Goal: Information Seeking & Learning: Learn about a topic

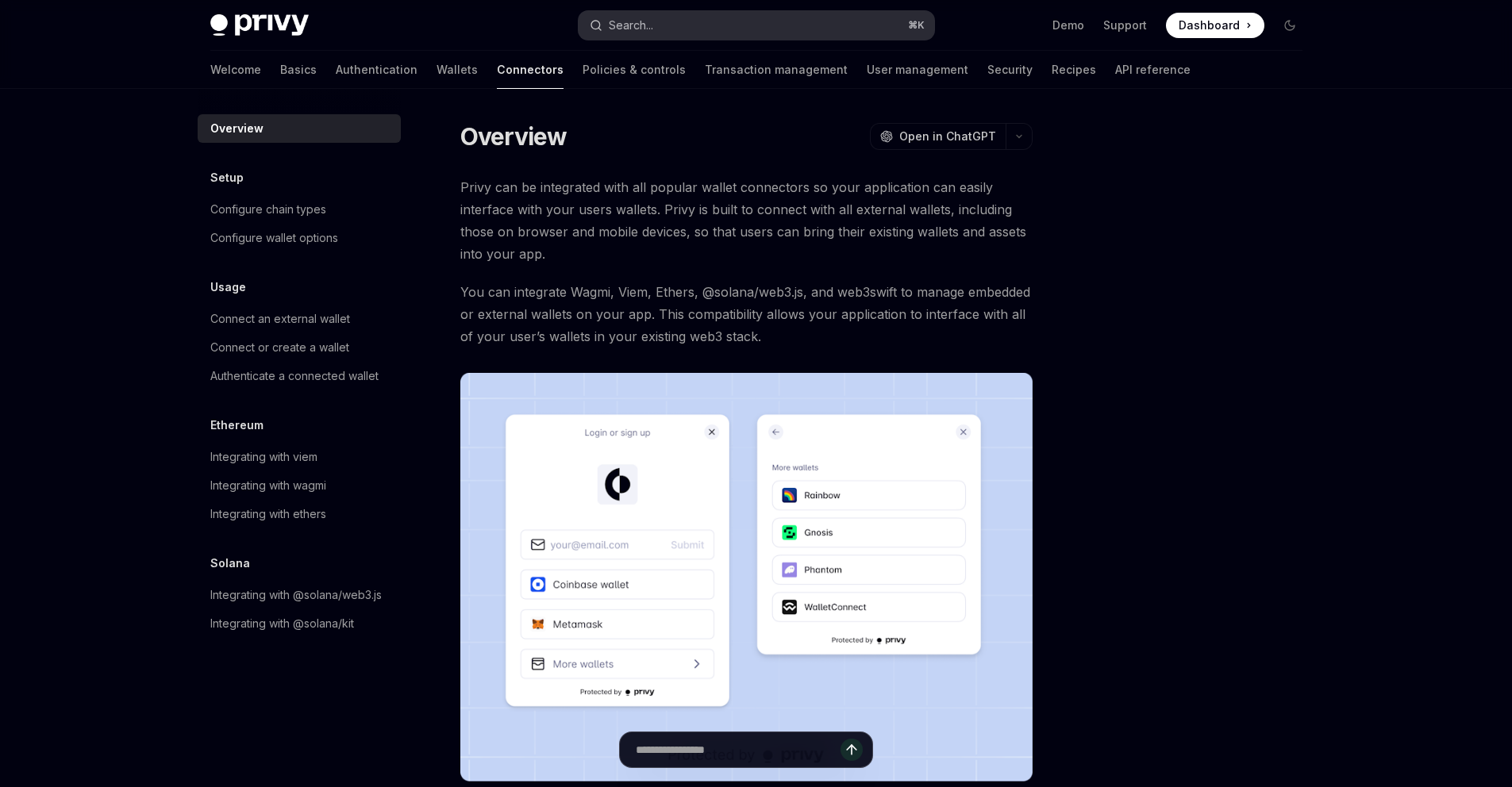
click at [753, 31] on button "Search... ⌘ K" at bounding box center [756, 25] width 355 height 28
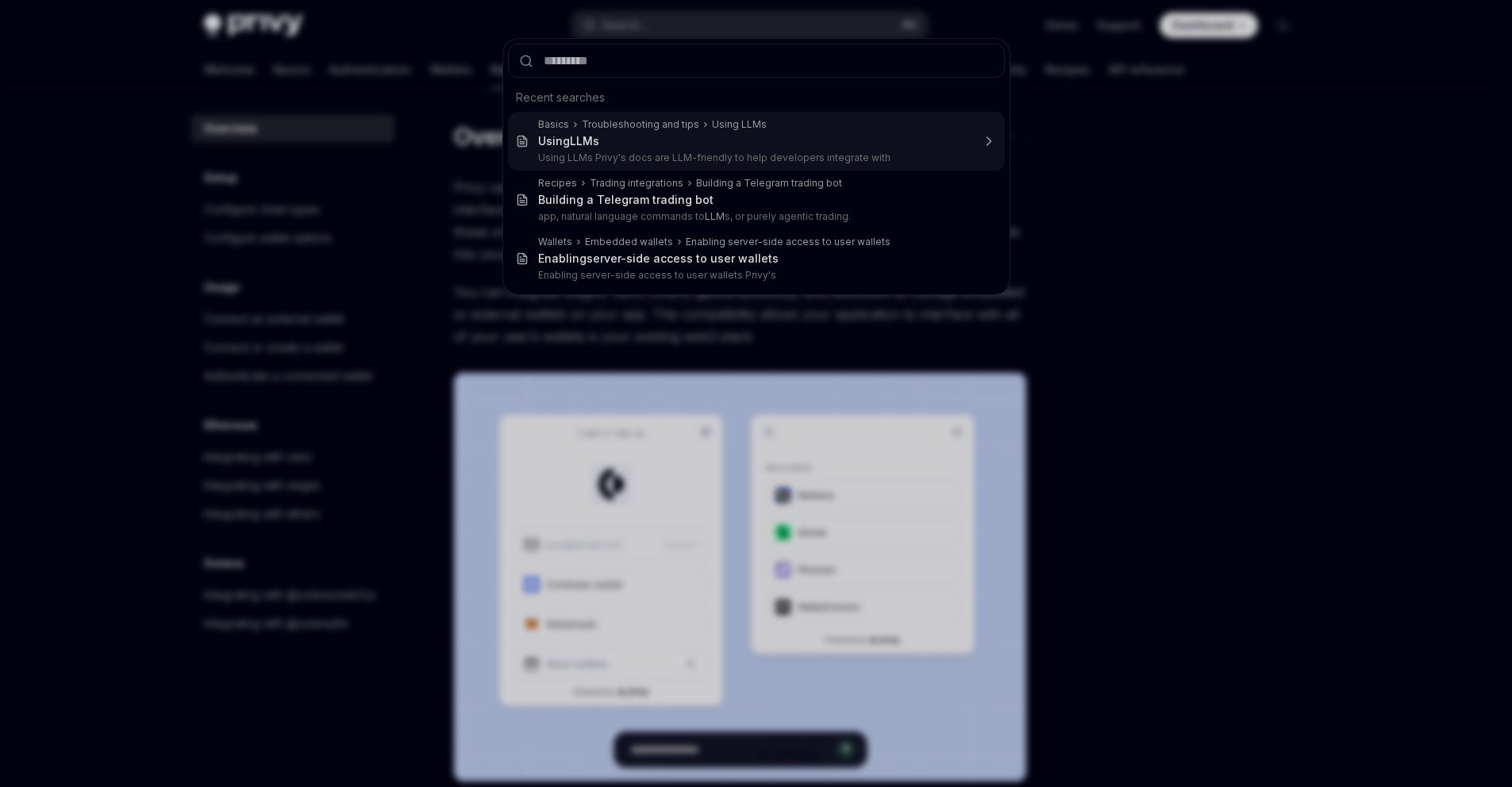
click at [661, 134] on div "Using LLMs" at bounding box center [754, 141] width 434 height 15
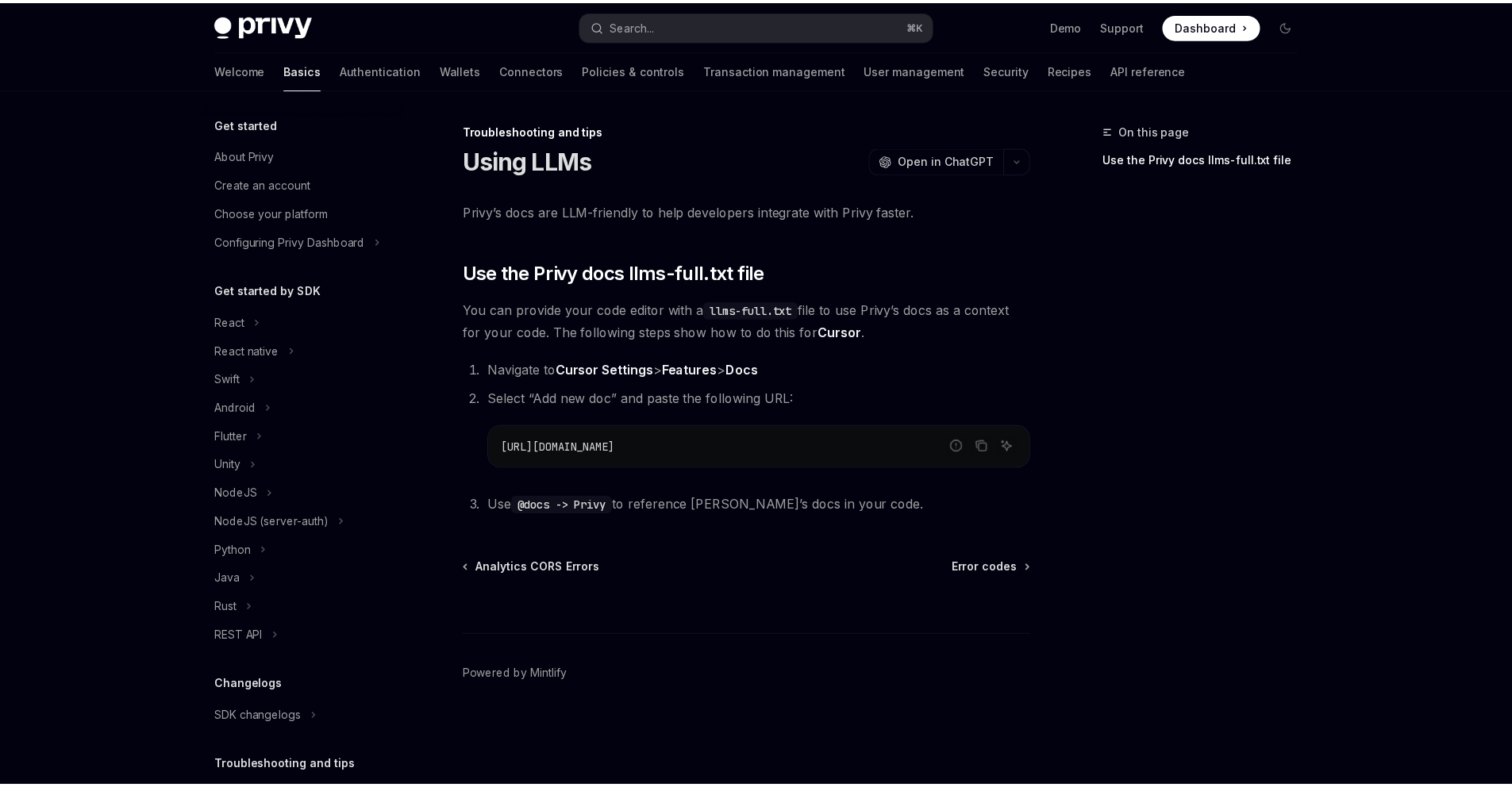
scroll to position [115, 0]
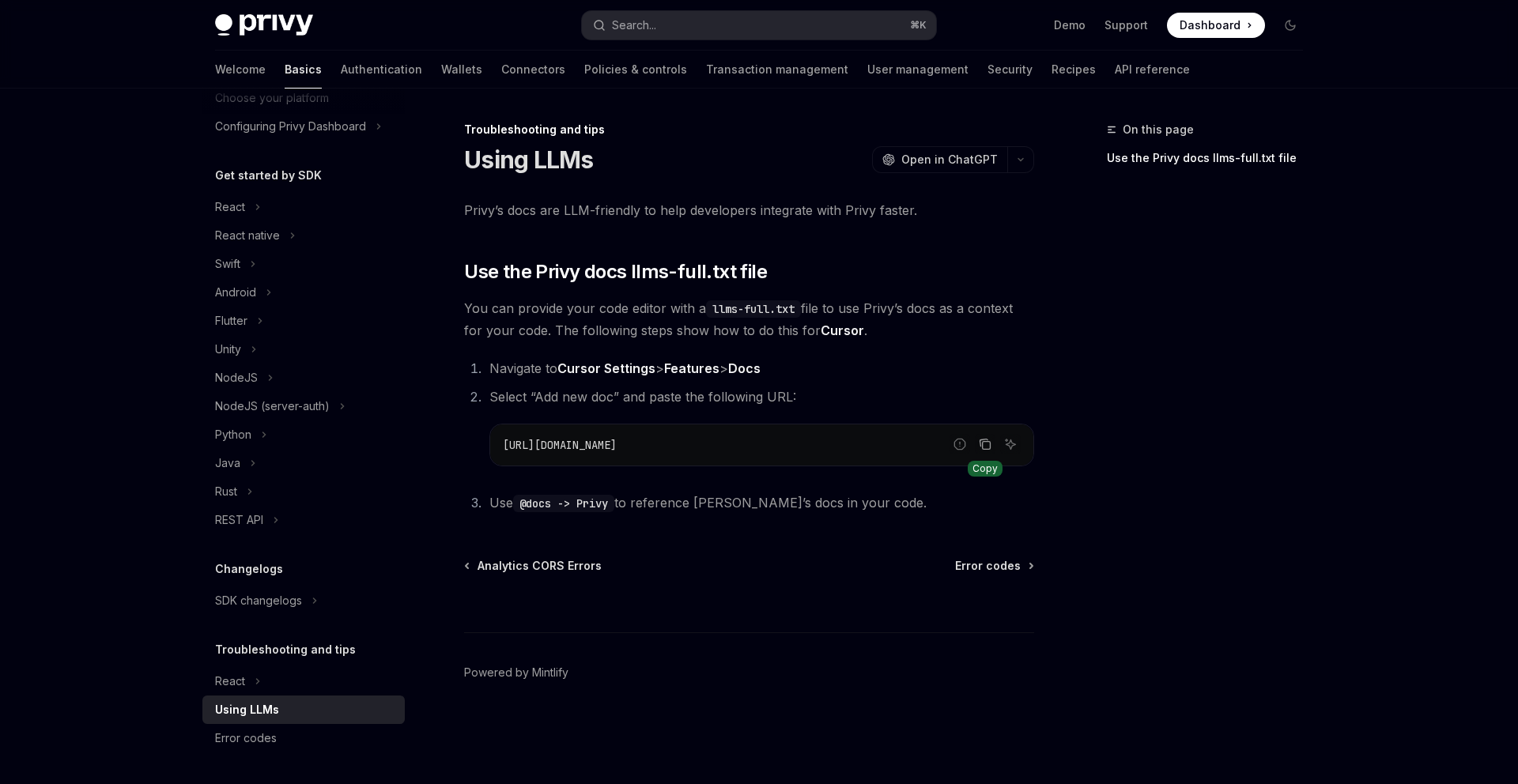
click at [980, 447] on icon "Copy the contents from the code block" at bounding box center [984, 443] width 8 height 7
click at [442, 72] on link "Wallets" at bounding box center [462, 70] width 41 height 38
type textarea "*"
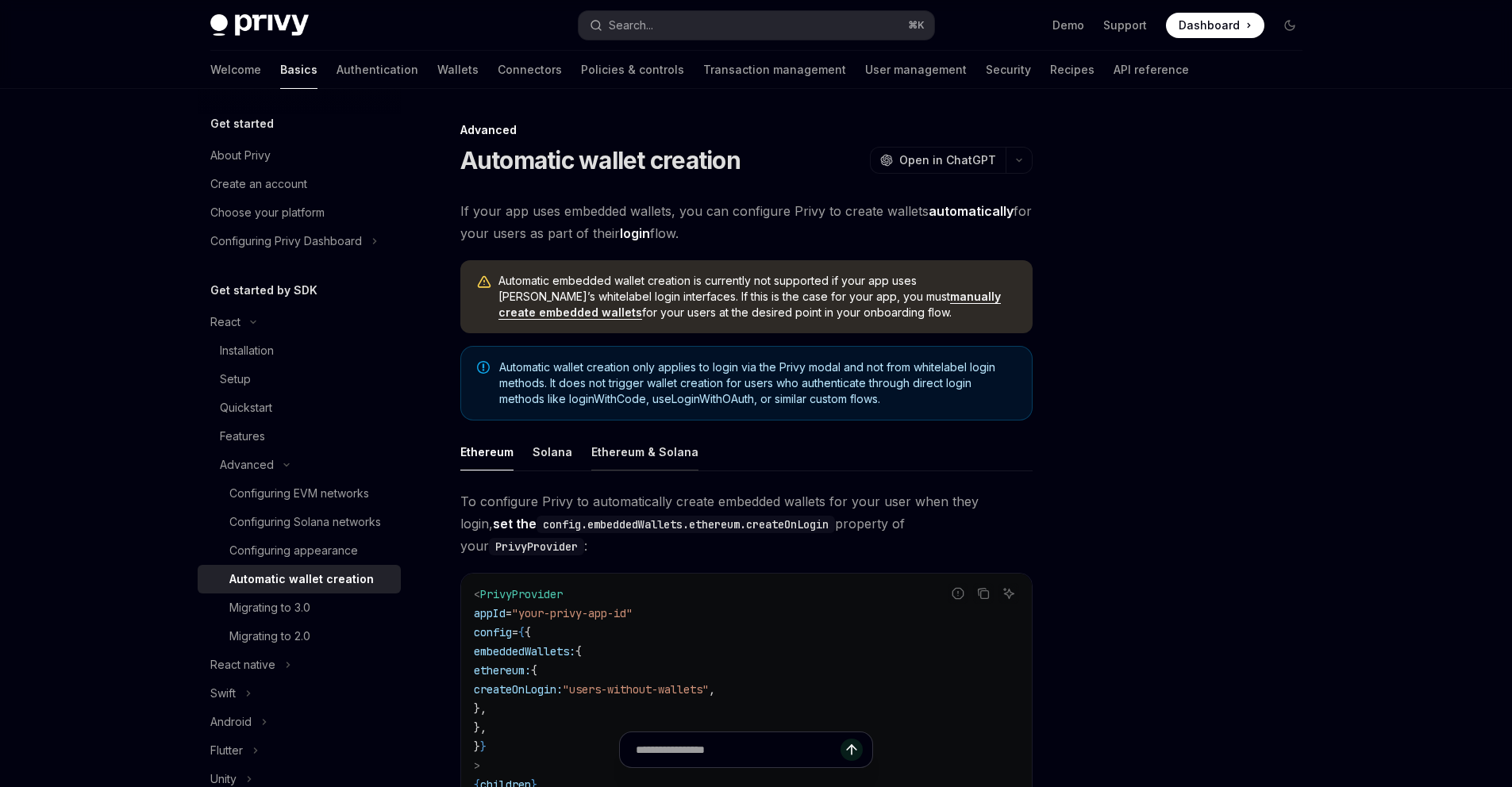
click at [615, 458] on div "Ethereum & Solana" at bounding box center [645, 452] width 107 height 37
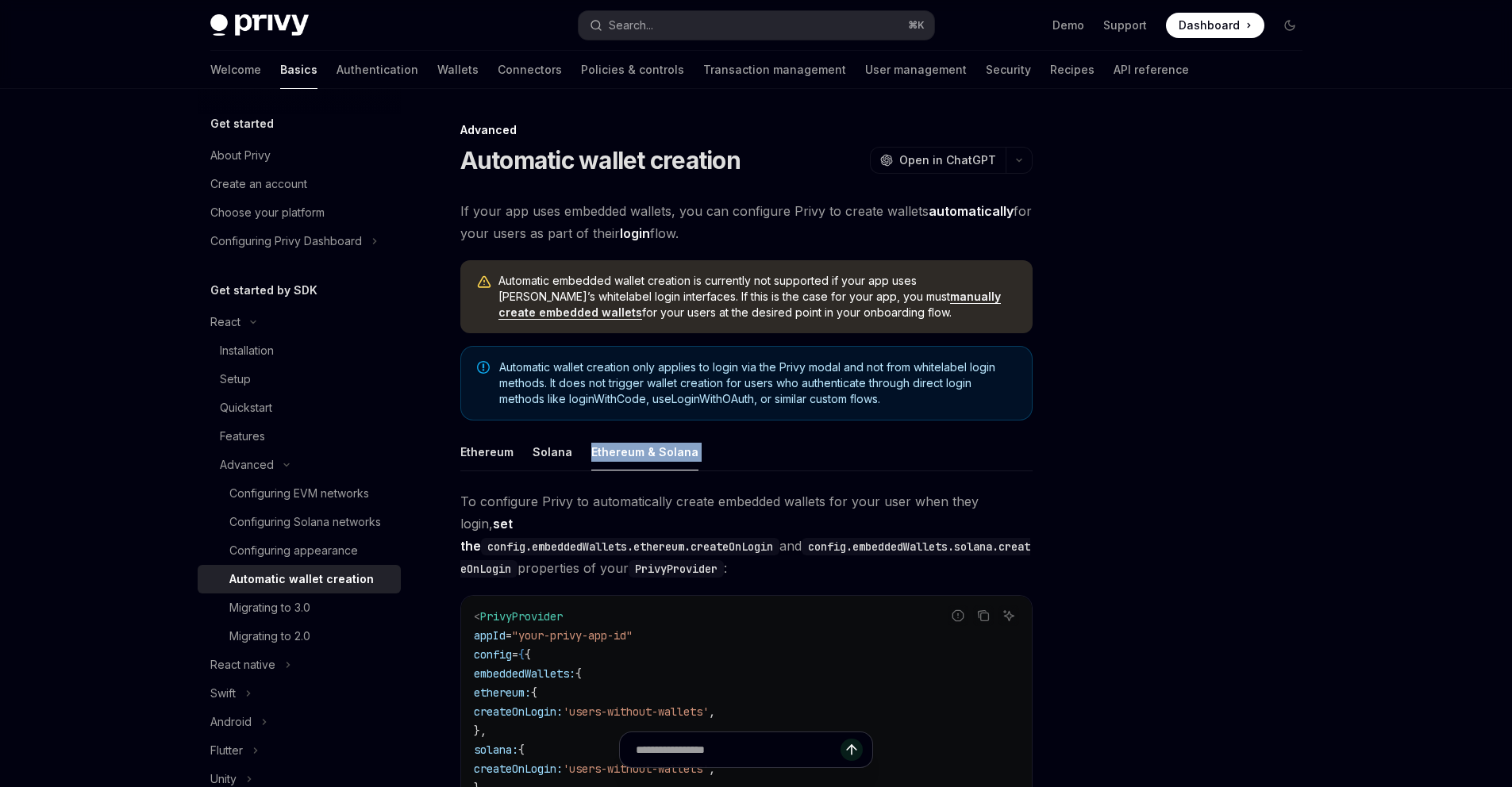
click at [615, 456] on div "Ethereum & Solana" at bounding box center [645, 452] width 107 height 37
click at [622, 454] on div "Ethereum & Solana" at bounding box center [645, 452] width 107 height 37
click at [437, 71] on link "Wallets" at bounding box center [458, 70] width 41 height 38
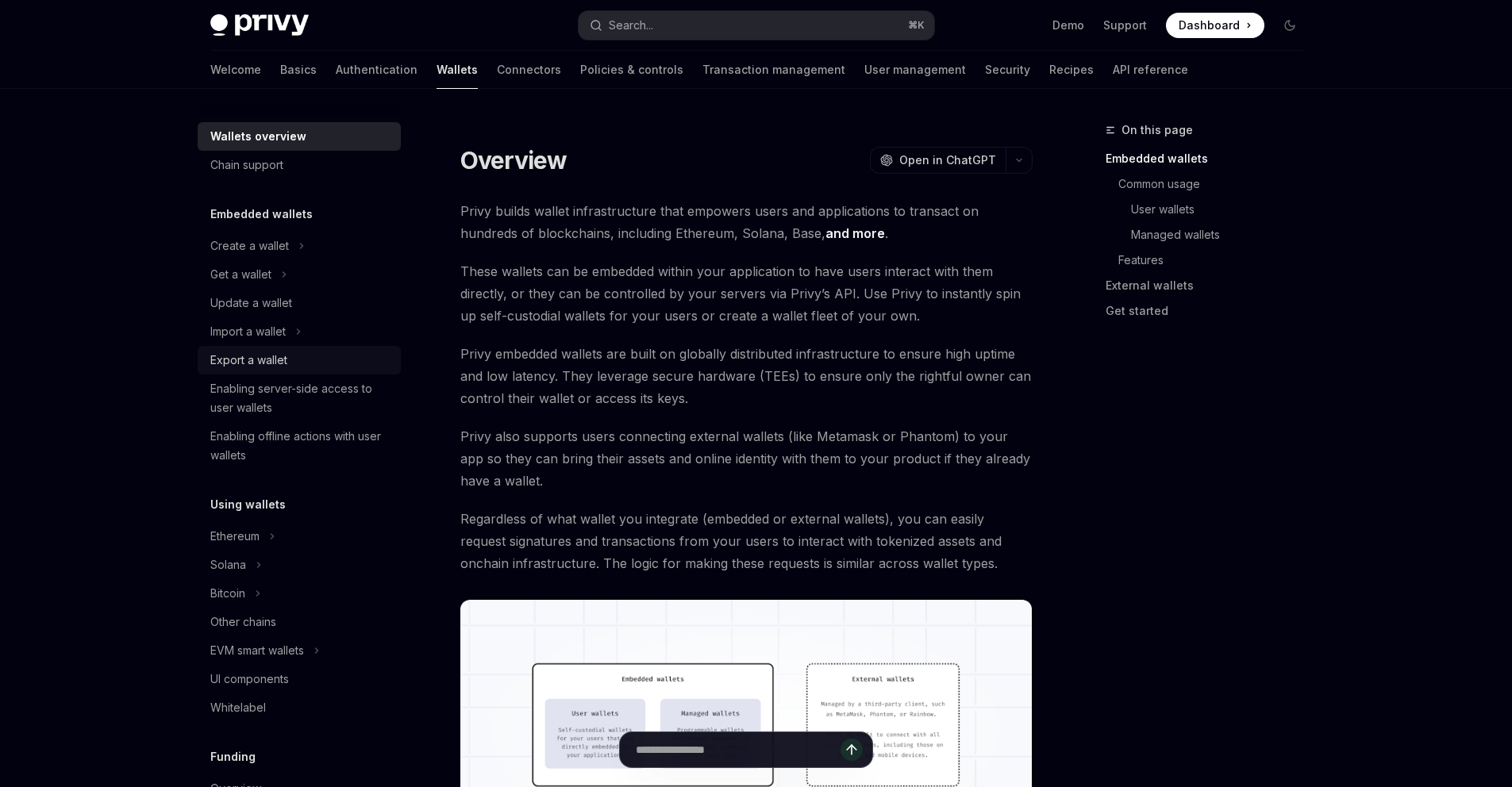
click at [241, 358] on div "Export a wallet" at bounding box center [248, 360] width 77 height 19
type textarea "*"
